Goal: Navigation & Orientation: Find specific page/section

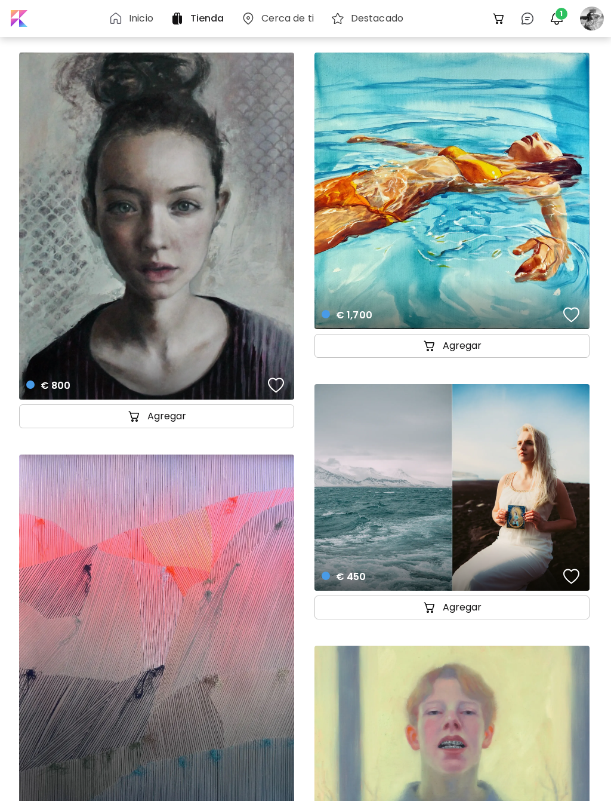
click at [553, 20] on img "button" at bounding box center [557, 18] width 14 height 14
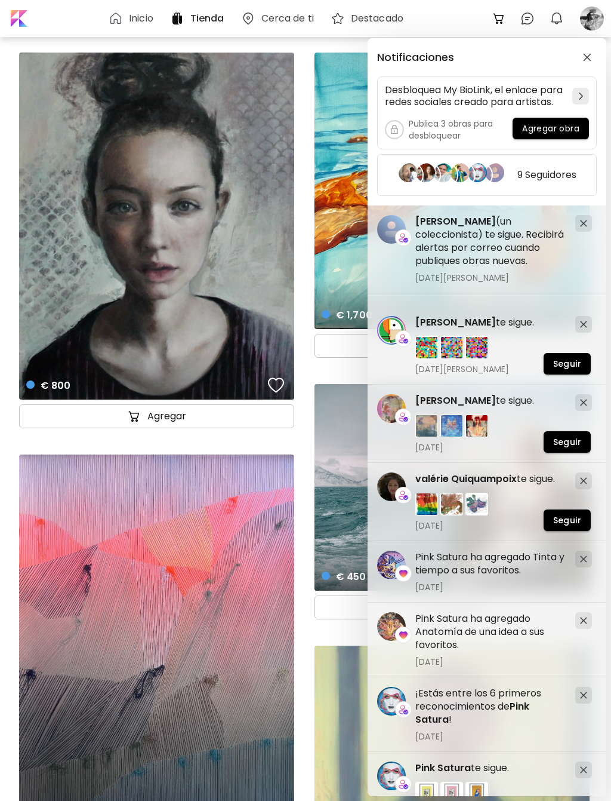
click at [595, 20] on div "Notificaciones Desbloquea My BioLink, el enlace para redes sociales creado para…" at bounding box center [305, 400] width 611 height 801
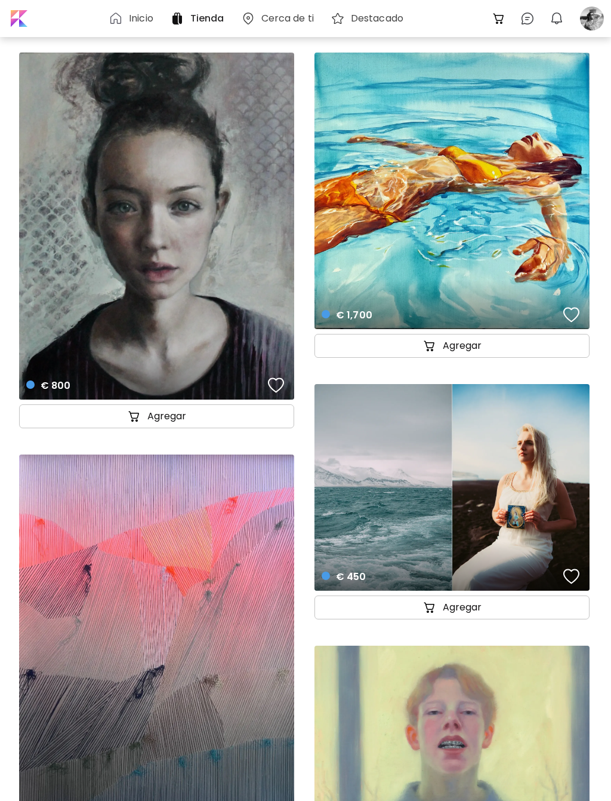
click at [601, 14] on div at bounding box center [592, 18] width 26 height 26
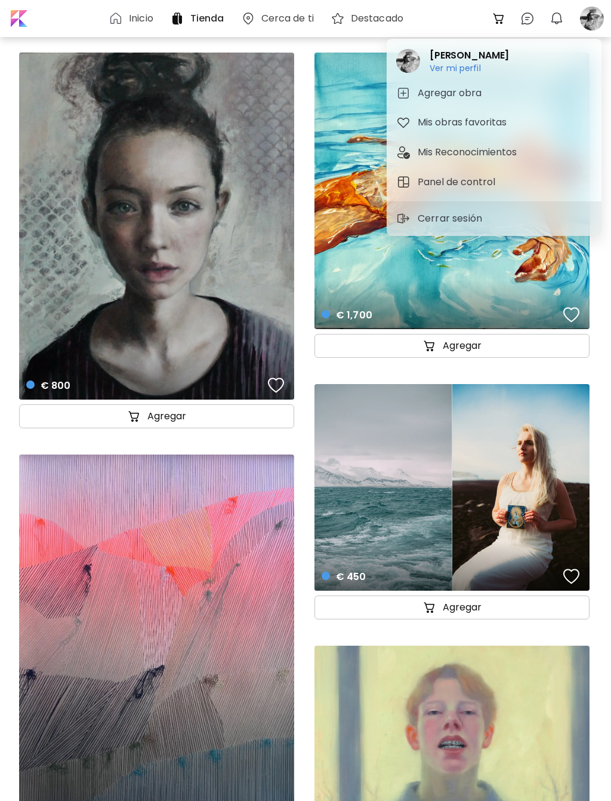
click at [459, 293] on div at bounding box center [305, 400] width 611 height 801
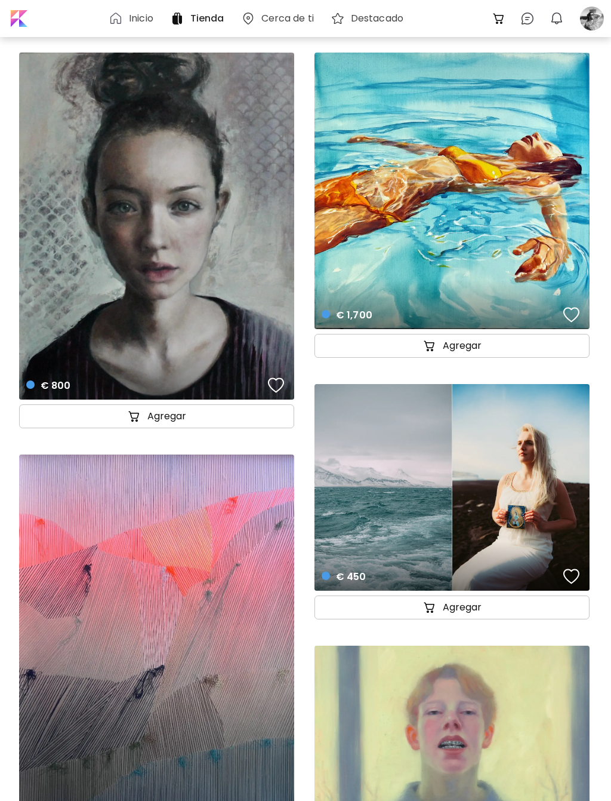
click at [527, 17] on img at bounding box center [528, 18] width 14 height 14
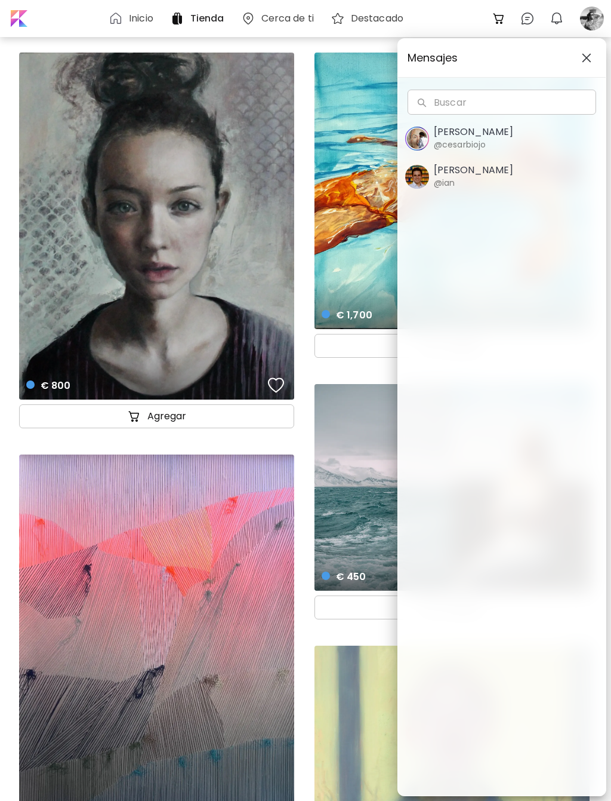
click at [491, 136] on span "[PERSON_NAME] @cesarbiojo" at bounding box center [501, 138] width 193 height 25
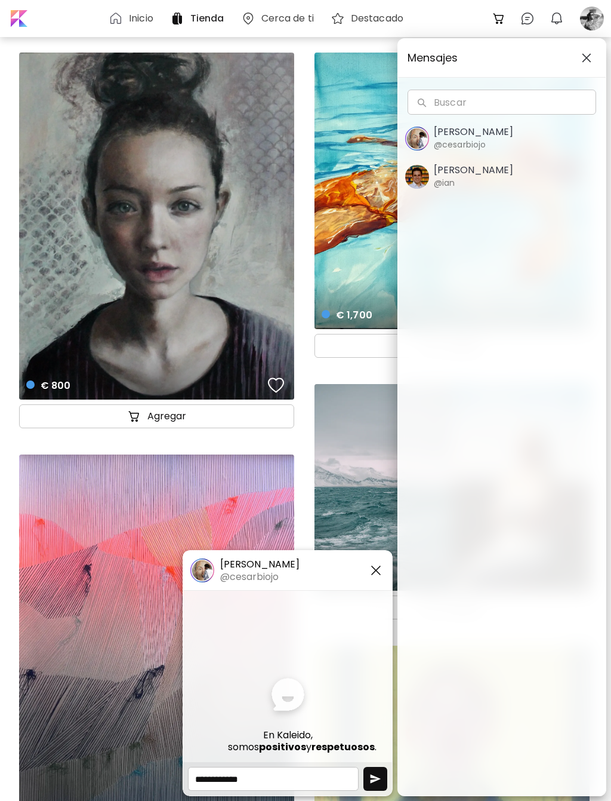
click at [375, 568] on img "button" at bounding box center [376, 570] width 14 height 14
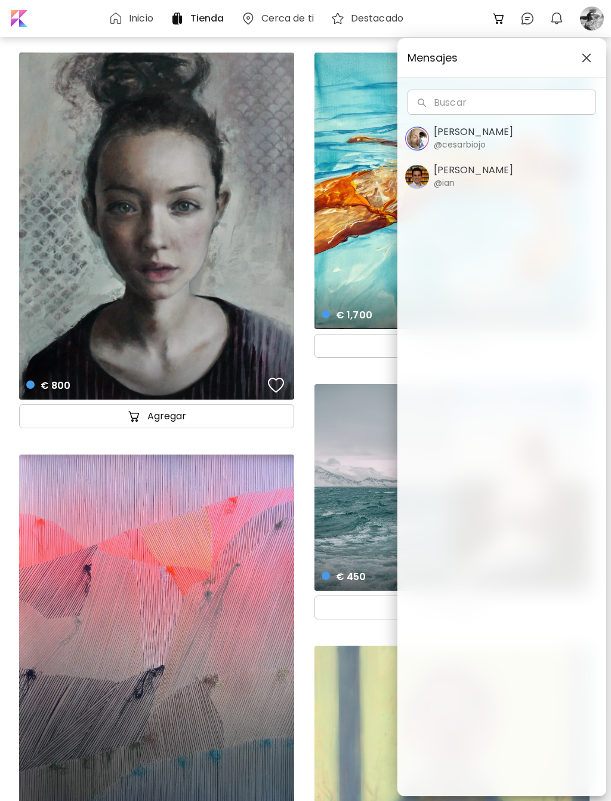
click at [586, 62] on img "button" at bounding box center [587, 58] width 10 height 10
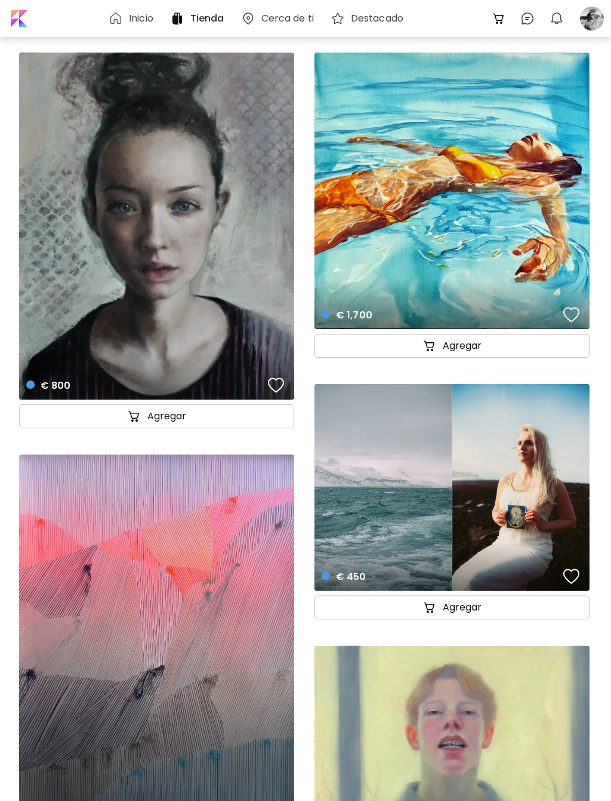
click at [287, 20] on h6 "Cerca de ti" at bounding box center [288, 19] width 53 height 10
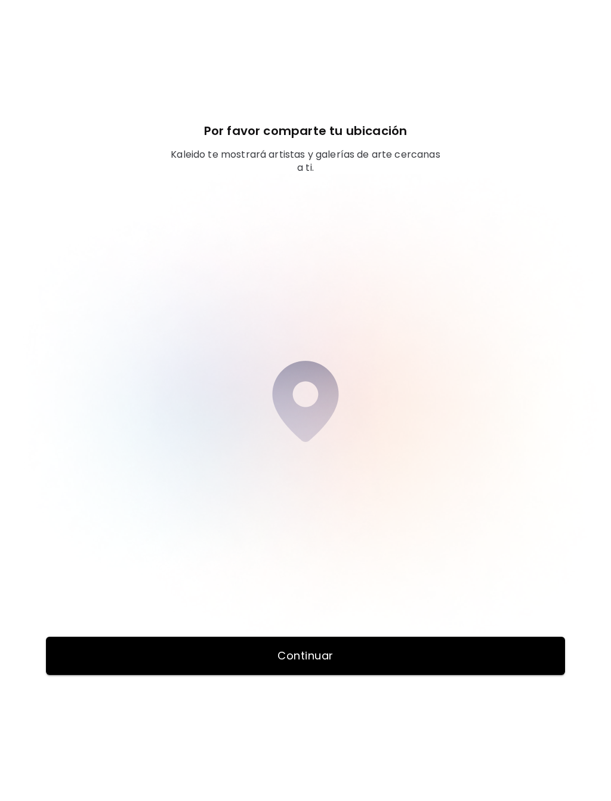
click at [434, 319] on img at bounding box center [305, 403] width 611 height 459
click at [315, 660] on span "Continuar" at bounding box center [306, 655] width 512 height 14
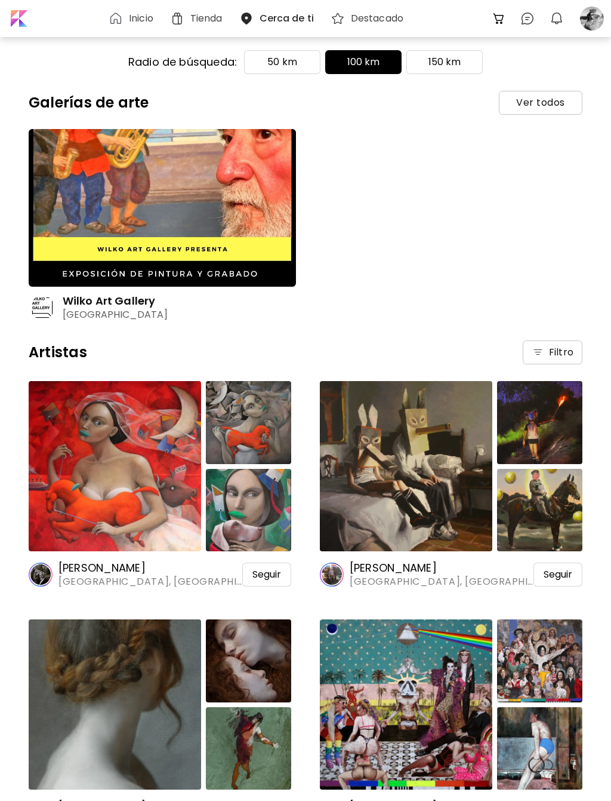
click at [136, 22] on h6 "Inicio" at bounding box center [141, 19] width 24 height 10
